Goal: Task Accomplishment & Management: Use online tool/utility

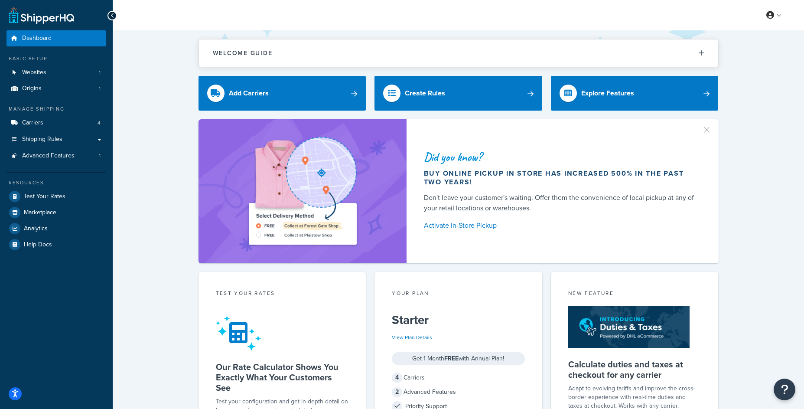
click at [65, 166] on ul "Dashboard Basic Setup Websites 1 Origins 1 Manage Shipping Carriers 4 Shipping …" at bounding box center [57, 141] width 100 height 222
click at [73, 158] on span "Advanced Features" at bounding box center [48, 155] width 52 height 7
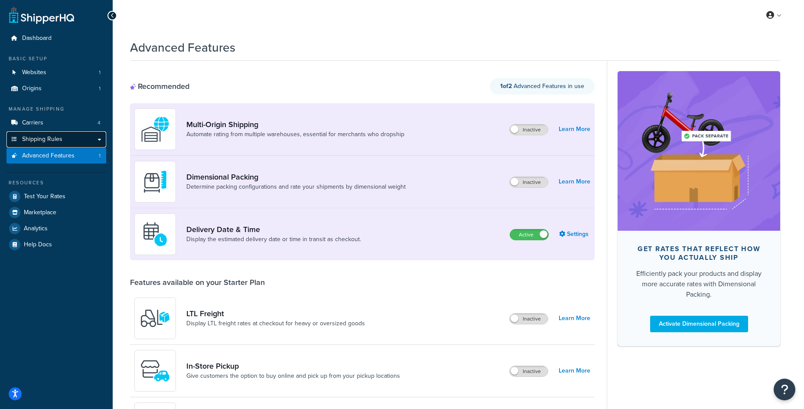
click at [102, 139] on link "Shipping Rules" at bounding box center [57, 139] width 100 height 16
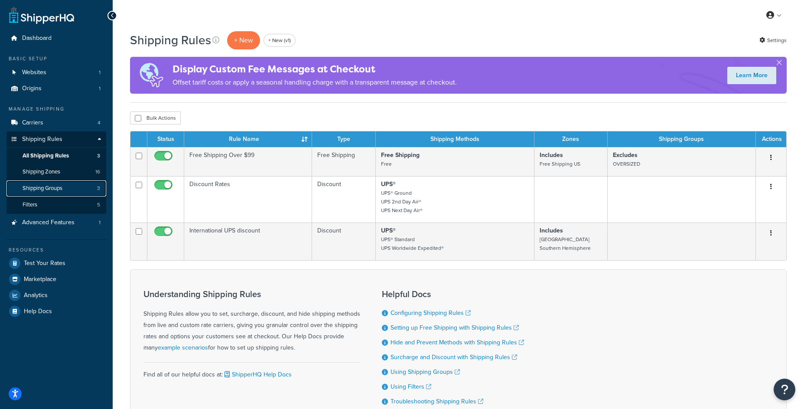
click at [75, 186] on link "Shipping Groups 3" at bounding box center [57, 188] width 100 height 16
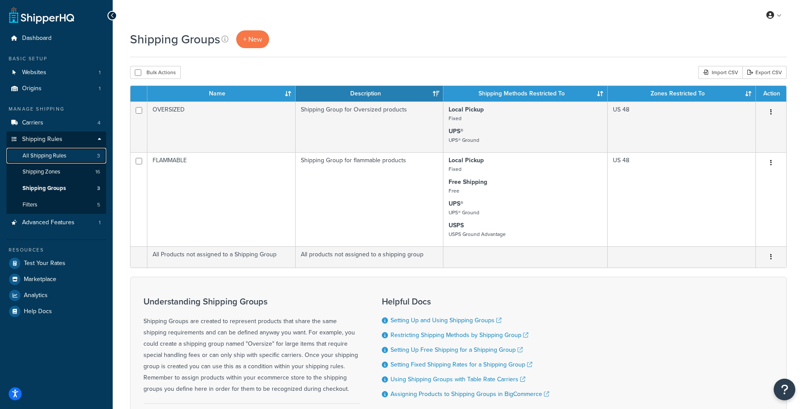
click at [94, 149] on link "All Shipping Rules 3" at bounding box center [57, 156] width 100 height 16
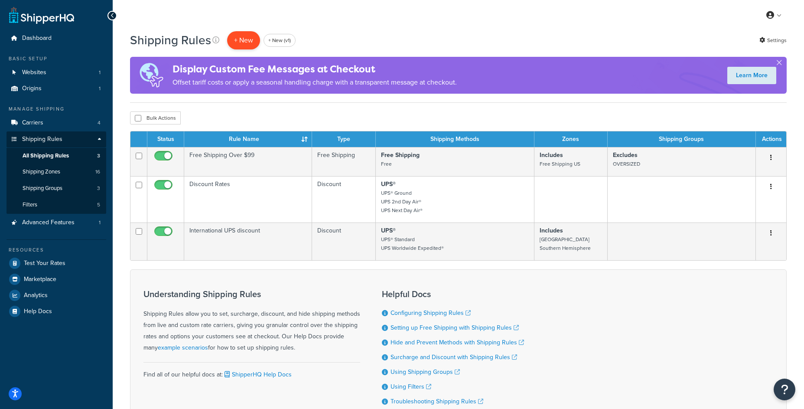
click at [236, 44] on p "+ New" at bounding box center [243, 40] width 33 height 18
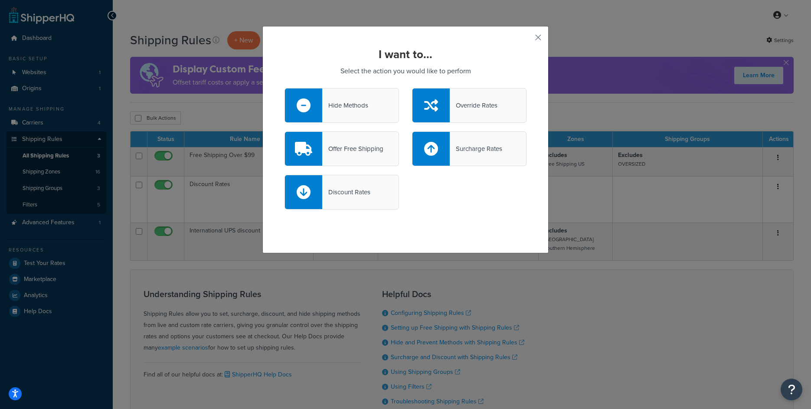
click at [486, 149] on div "Surcharge Rates" at bounding box center [475, 149] width 52 height 12
click at [0, 0] on input "Surcharge Rates" at bounding box center [0, 0] width 0 height 0
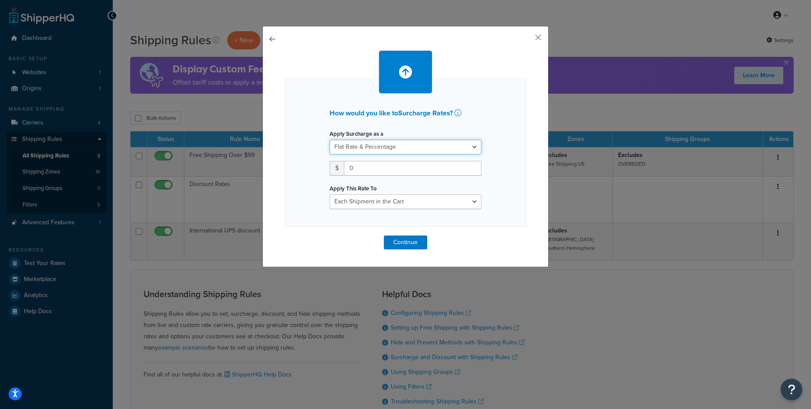
click option "Flat Rate & Percentage" at bounding box center [0, 0] width 0 height 0
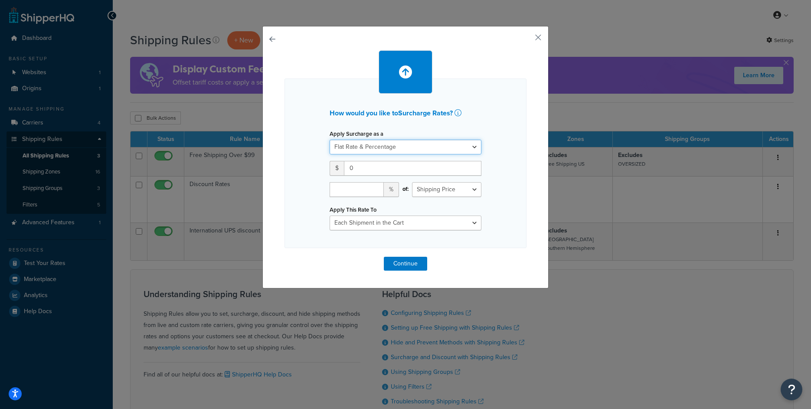
select select "PERCENTAGE"
click option "Percentage" at bounding box center [0, 0] width 0 height 0
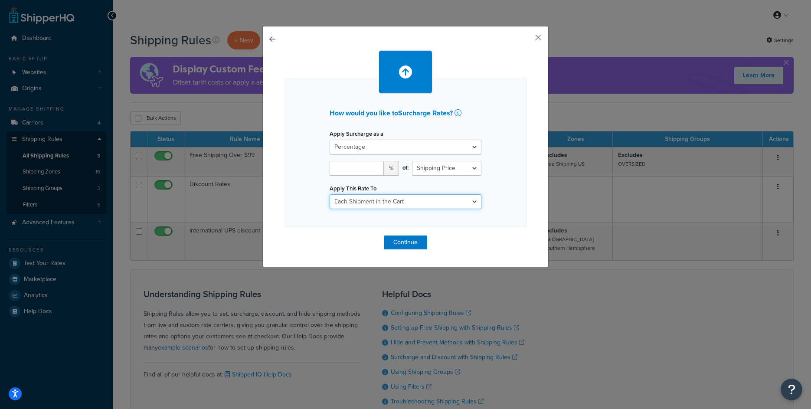
click option "Each Shipment in the Cart" at bounding box center [0, 0] width 0 height 0
click at [356, 168] on input "number" at bounding box center [356, 168] width 54 height 15
type input "10"
click at [393, 237] on button "Continue" at bounding box center [405, 242] width 43 height 14
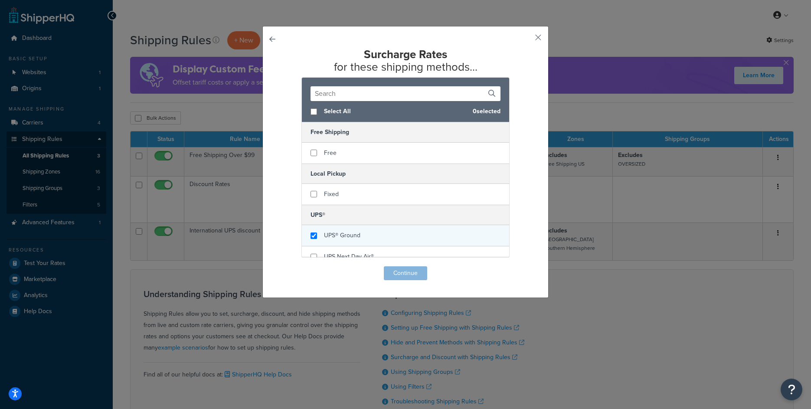
checkbox input "true"
click at [340, 238] on span "UPS® Ground" at bounding box center [342, 235] width 36 height 9
click at [413, 281] on div "Surcharge Rates for these shipping methods... Select All 1 selected Free Shippi…" at bounding box center [405, 162] width 286 height 272
click at [413, 278] on button "Continue" at bounding box center [405, 273] width 43 height 14
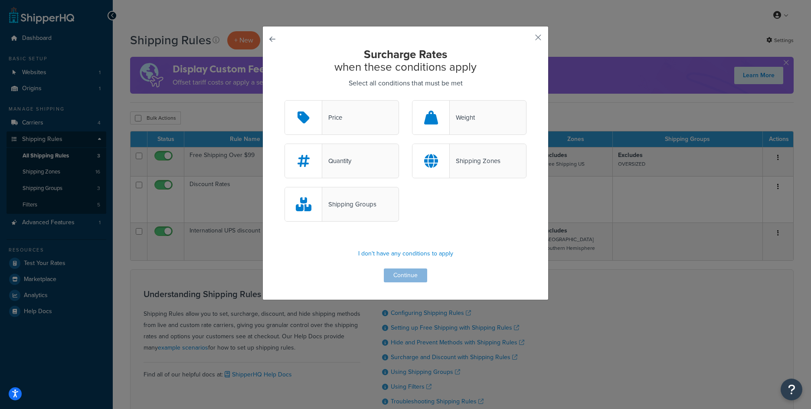
click at [348, 197] on div "Shipping Groups" at bounding box center [341, 204] width 114 height 35
click at [0, 0] on input "Shipping Groups" at bounding box center [0, 0] width 0 height 0
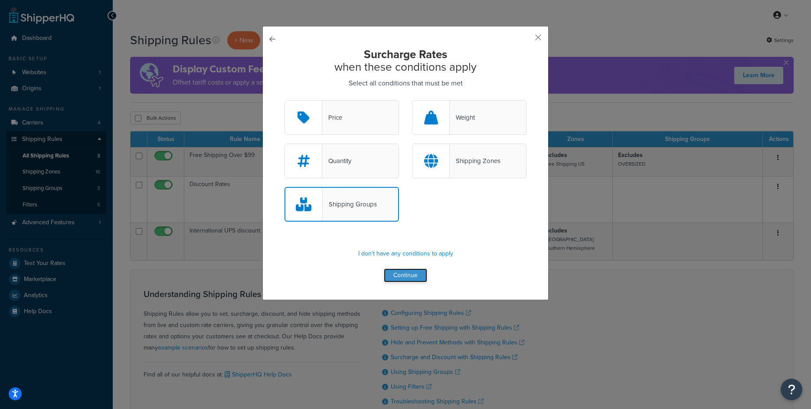
click at [400, 271] on button "Continue" at bounding box center [405, 275] width 43 height 14
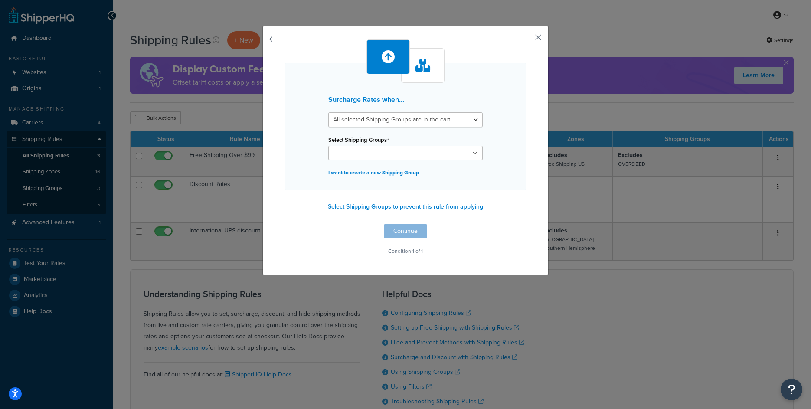
click at [526, 39] on button "button" at bounding box center [525, 40] width 2 height 2
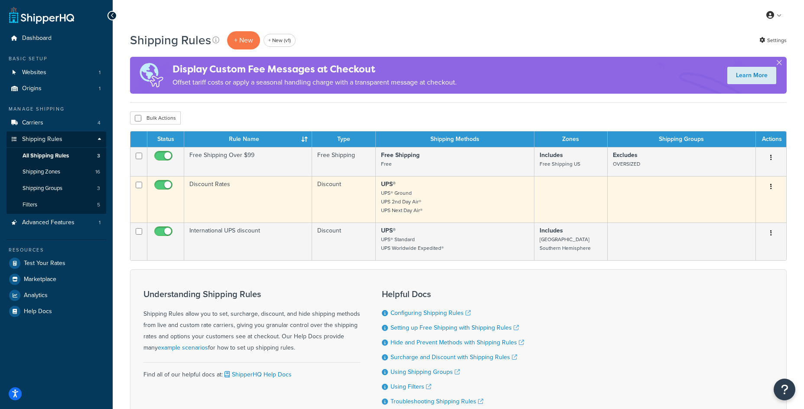
click at [277, 195] on td "Discount Rates" at bounding box center [248, 199] width 128 height 46
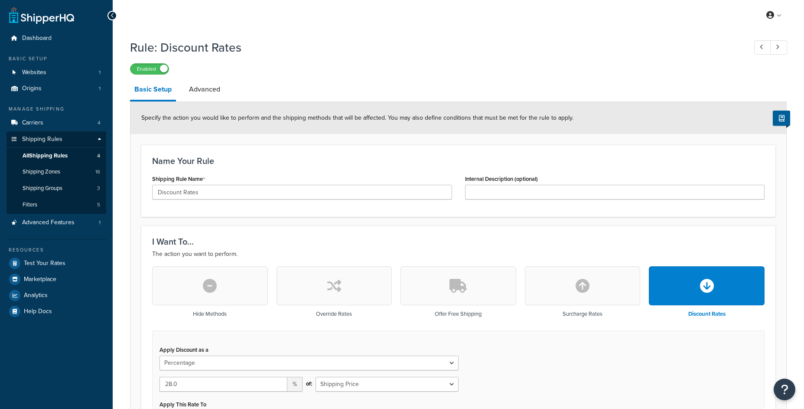
select select "PERCENTAGE"
click at [208, 93] on link "Advanced" at bounding box center [205, 89] width 40 height 21
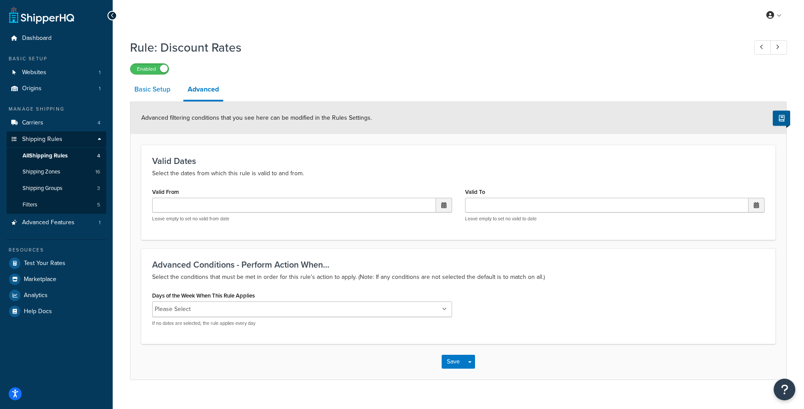
click at [173, 90] on link "Basic Setup" at bounding box center [152, 89] width 45 height 21
select select "PERCENTAGE"
